Goal: Transaction & Acquisition: Purchase product/service

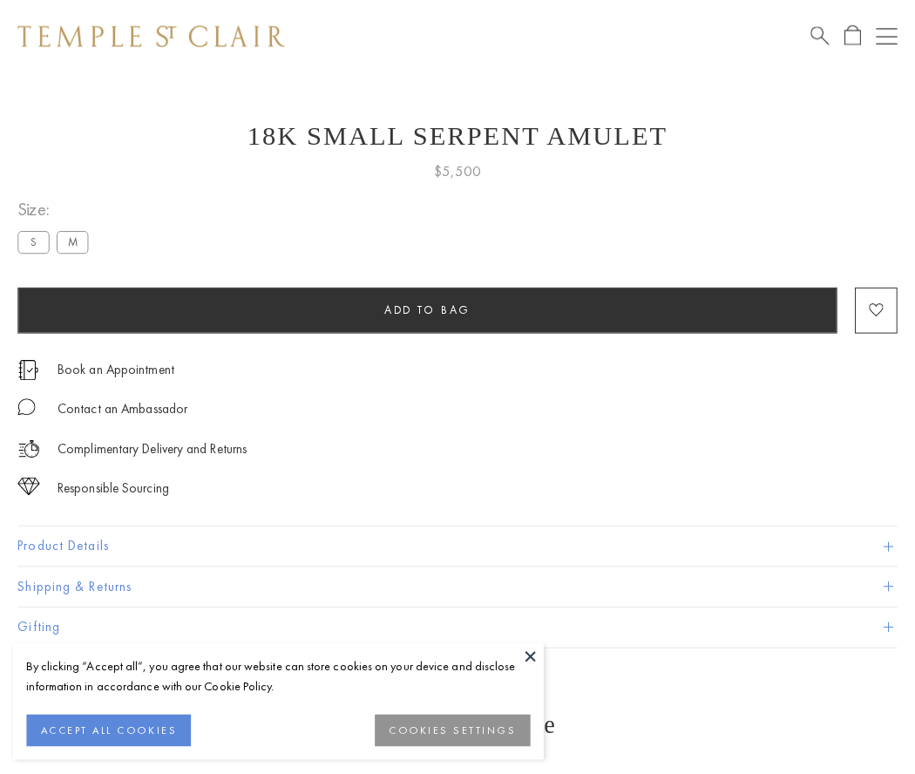
scroll to position [70, 0]
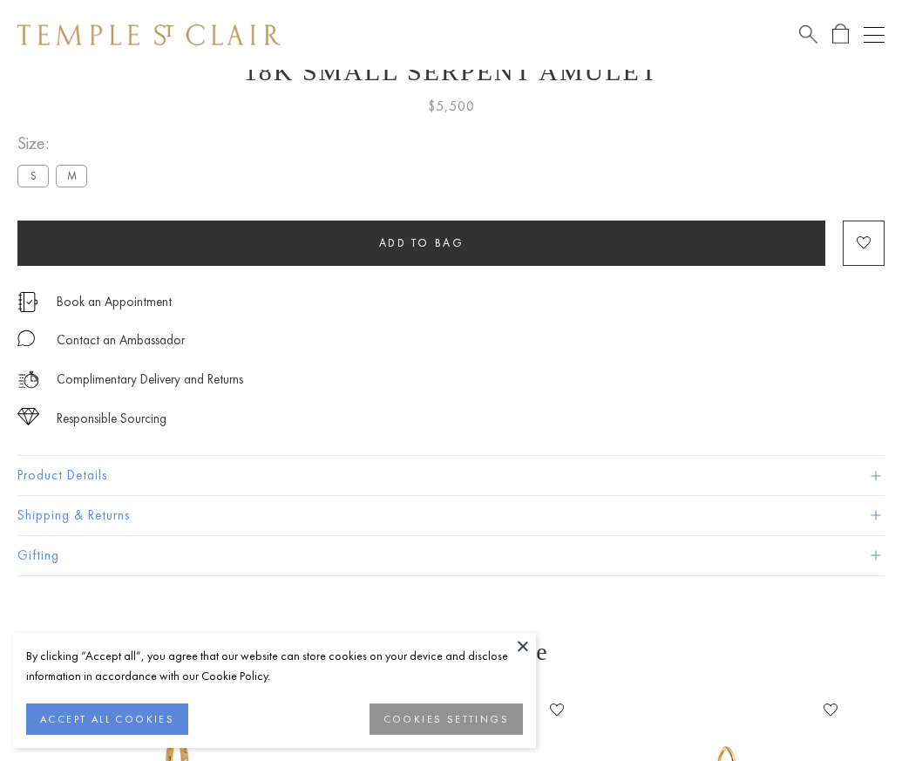
click at [421, 242] on span "Add to bag" at bounding box center [421, 242] width 85 height 15
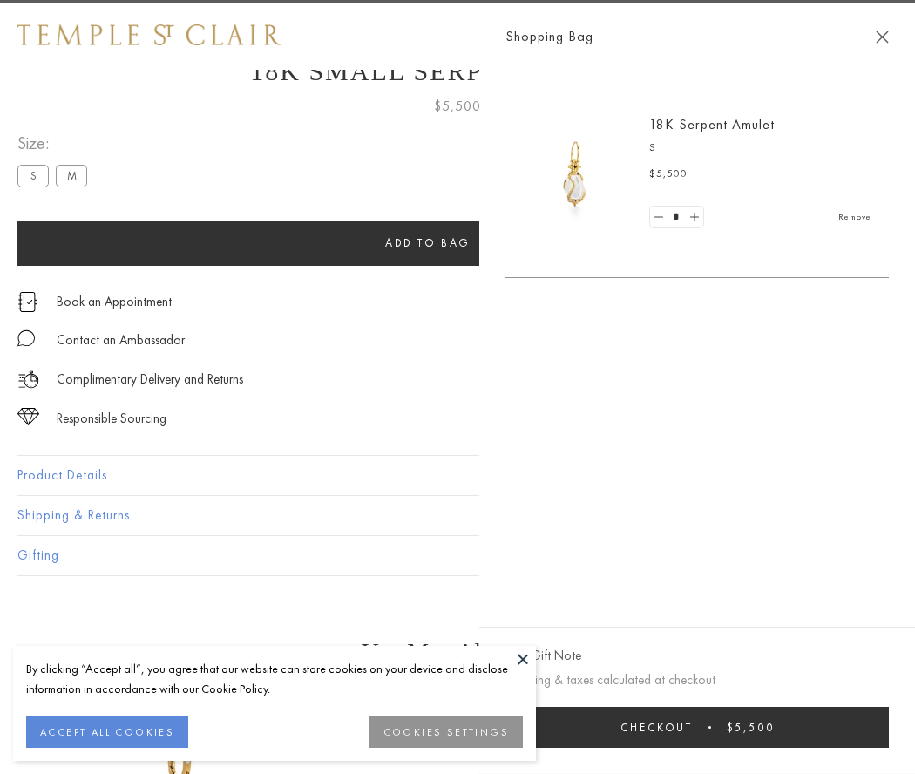
click at [693, 727] on span "Checkout" at bounding box center [656, 727] width 72 height 15
